Goal: Check status: Check status

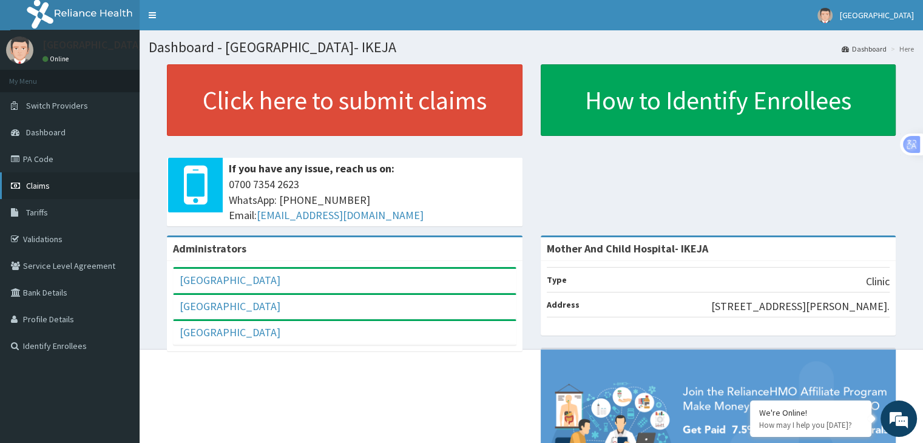
click at [36, 187] on span "Claims" at bounding box center [38, 185] width 24 height 11
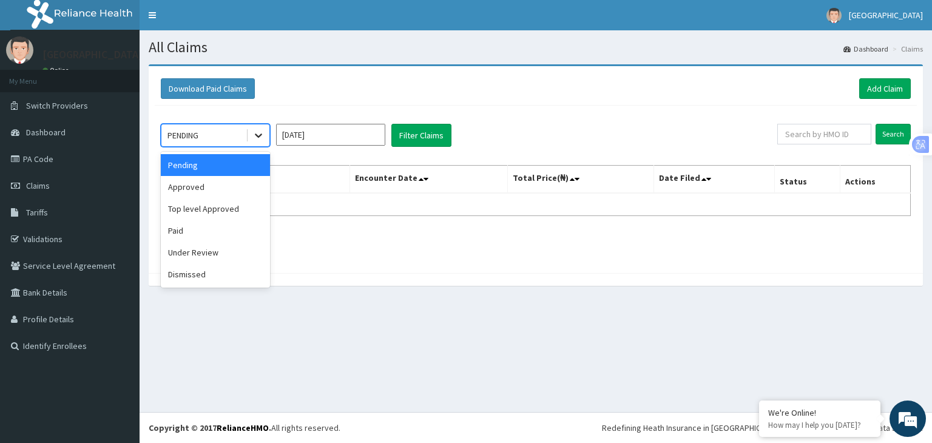
click at [255, 133] on icon at bounding box center [258, 135] width 12 height 12
click at [218, 187] on div "Approved" at bounding box center [215, 187] width 109 height 22
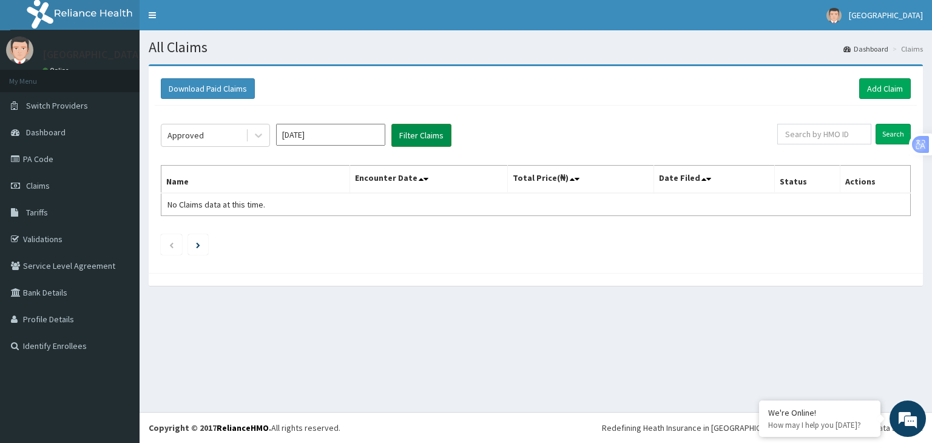
click at [405, 138] on button "Filter Claims" at bounding box center [421, 135] width 60 height 23
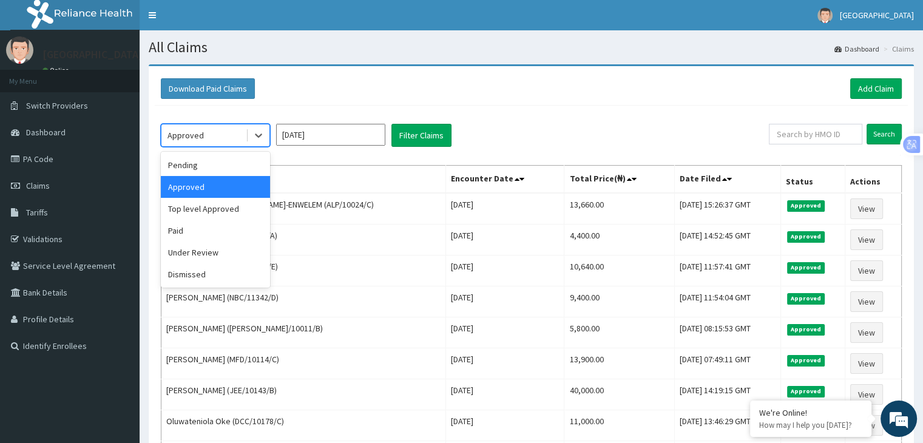
click at [226, 137] on div "Approved" at bounding box center [203, 135] width 84 height 19
click at [197, 166] on div "Pending" at bounding box center [215, 165] width 109 height 22
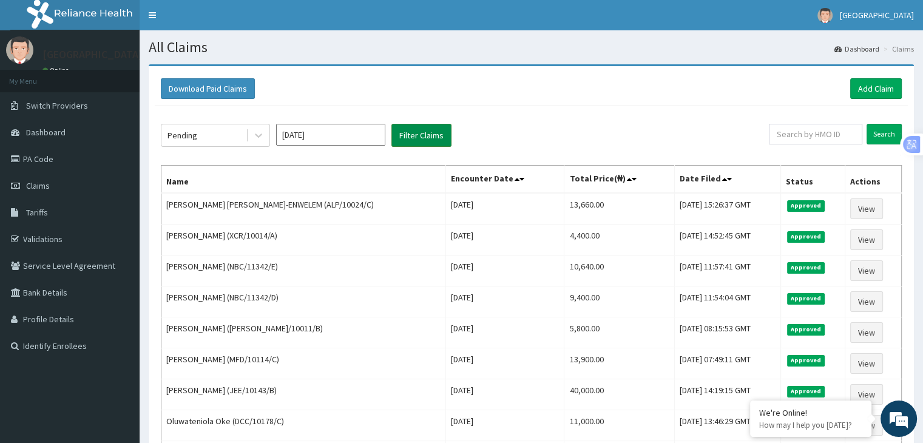
click at [414, 134] on button "Filter Claims" at bounding box center [421, 135] width 60 height 23
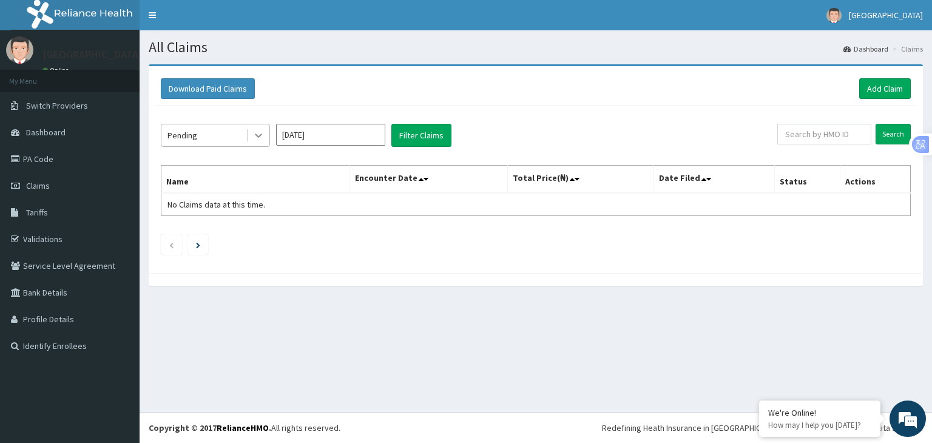
click at [260, 138] on icon at bounding box center [258, 135] width 12 height 12
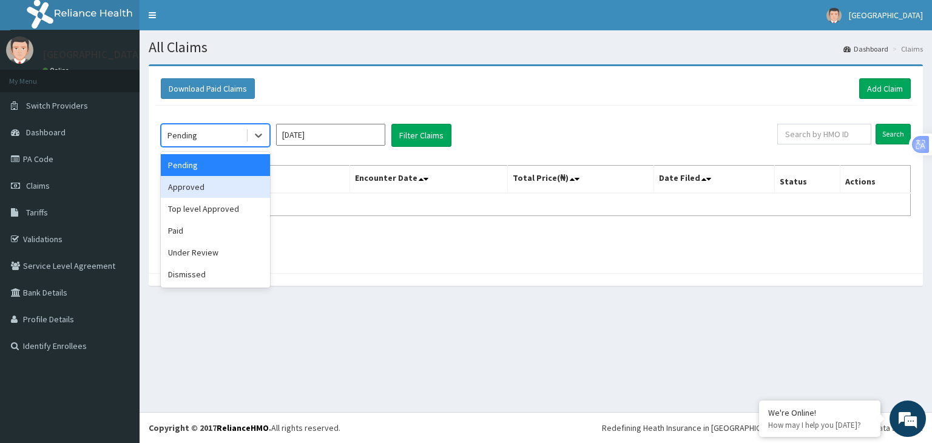
click at [222, 184] on div "Approved" at bounding box center [215, 187] width 109 height 22
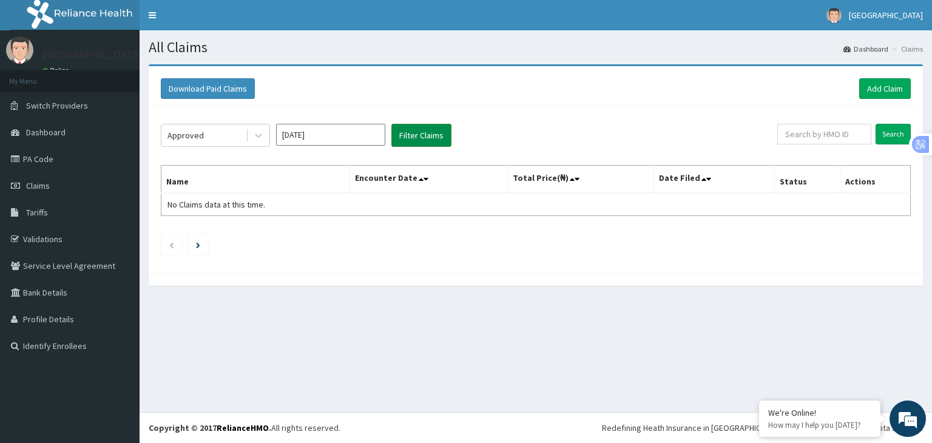
click at [405, 134] on button "Filter Claims" at bounding box center [421, 135] width 60 height 23
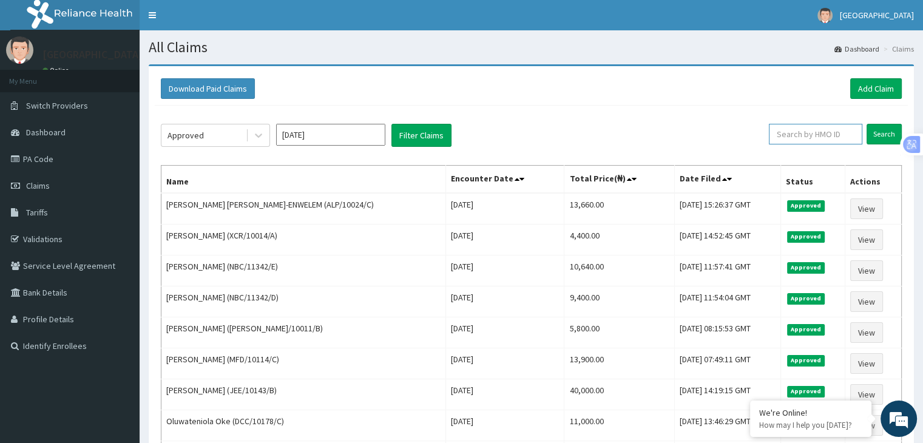
click at [798, 132] on input "text" at bounding box center [815, 134] width 93 height 21
drag, startPoint x: 874, startPoint y: 132, endPoint x: 842, endPoint y: 177, distance: 54.9
click at [874, 132] on input "Search" at bounding box center [883, 134] width 35 height 21
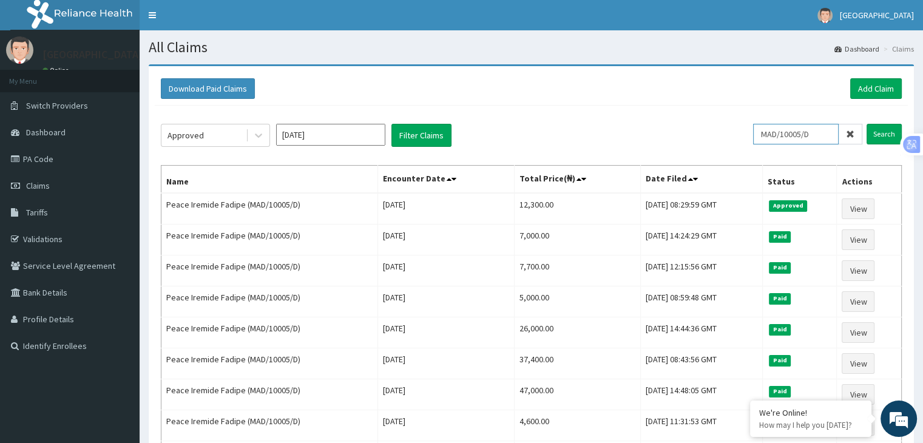
click at [828, 136] on input "MAD/10005/D" at bounding box center [796, 134] width 86 height 21
type input "M"
click at [886, 130] on input "Search" at bounding box center [883, 134] width 35 height 21
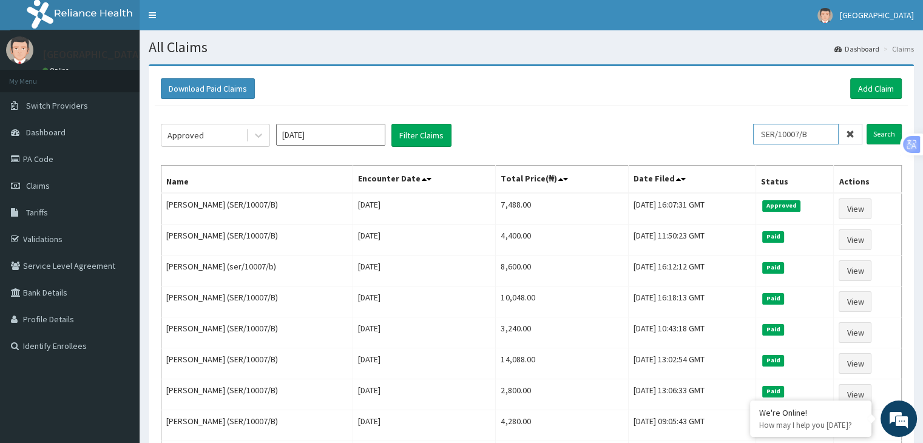
click at [815, 133] on input "SER/10007/B" at bounding box center [796, 134] width 86 height 21
type input "S"
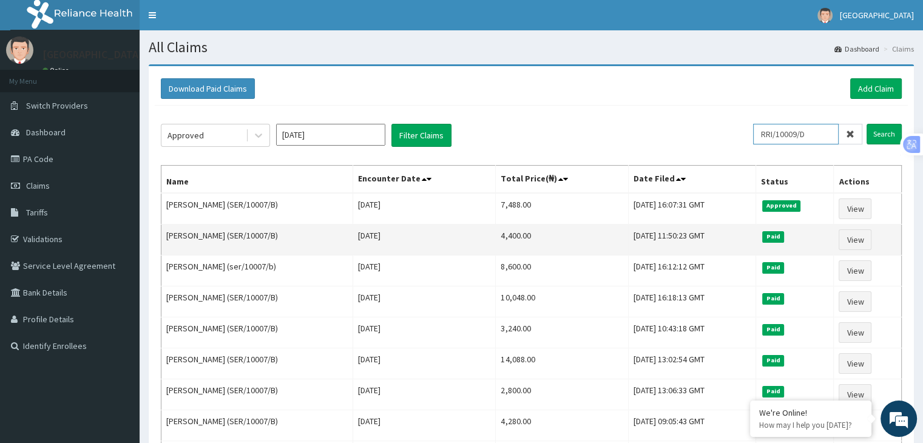
type input "RRI/10009/D"
click at [866, 124] on input "Search" at bounding box center [883, 134] width 35 height 21
